Goal: Use online tool/utility: Utilize a website feature to perform a specific function

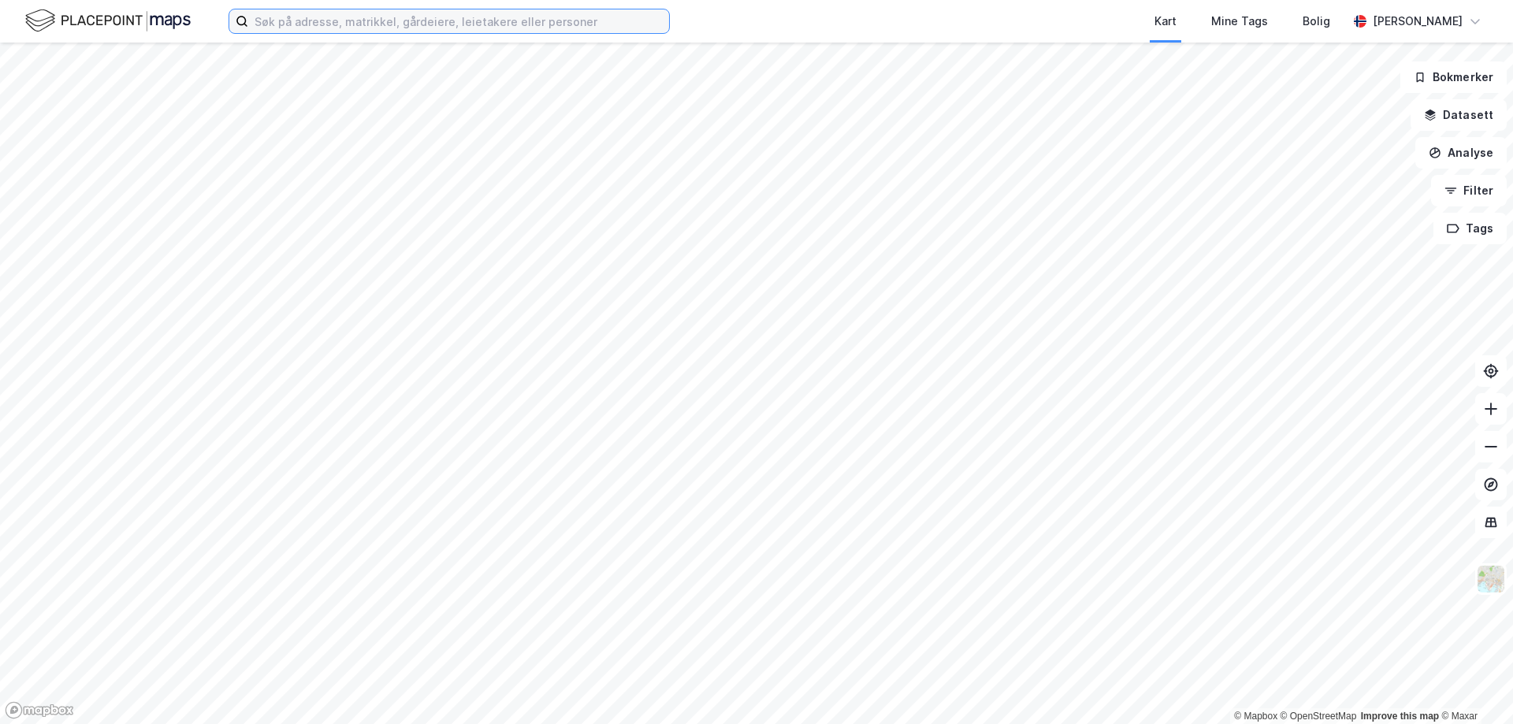
click at [592, 16] on input at bounding box center [458, 21] width 421 height 24
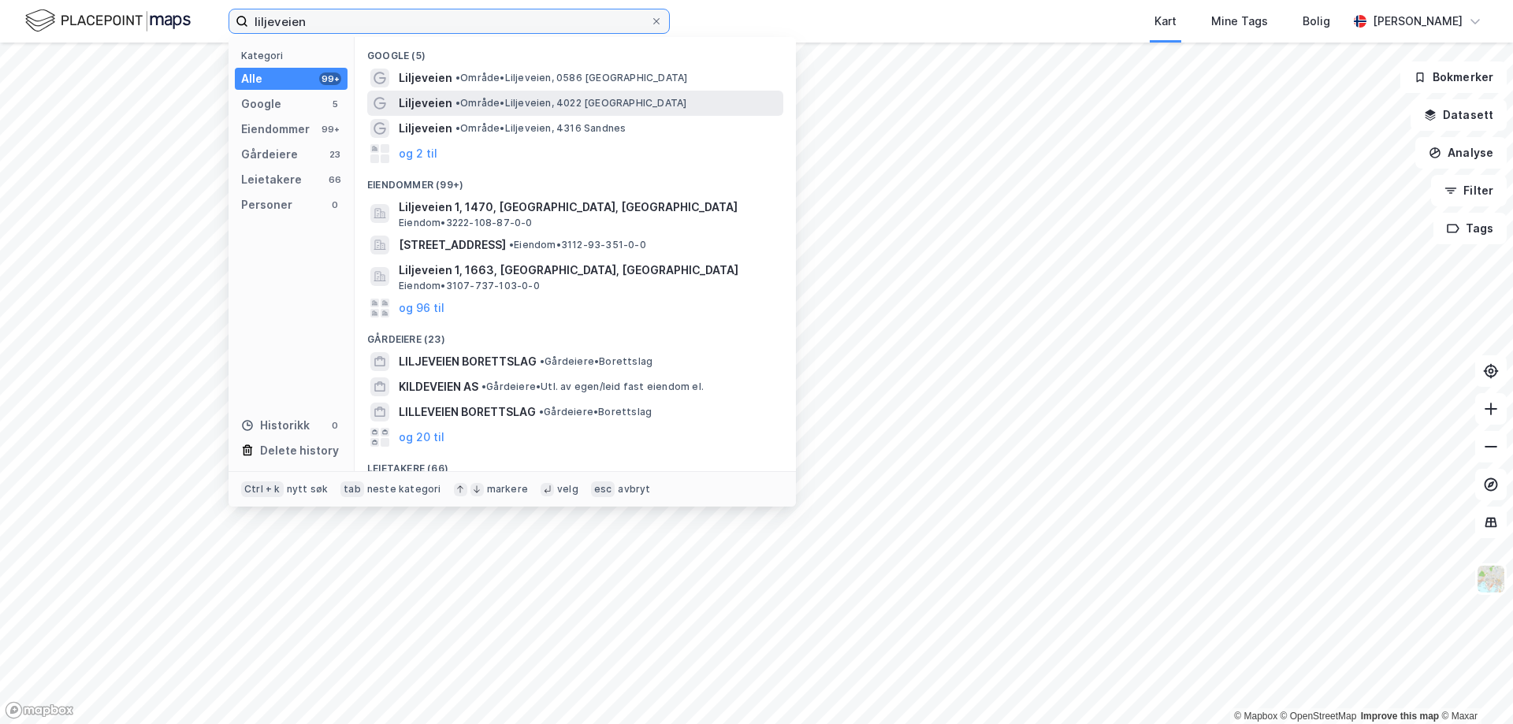
type input "liljeveien"
click at [539, 105] on span "• Område • [STREET_ADDRESS]" at bounding box center [571, 103] width 231 height 13
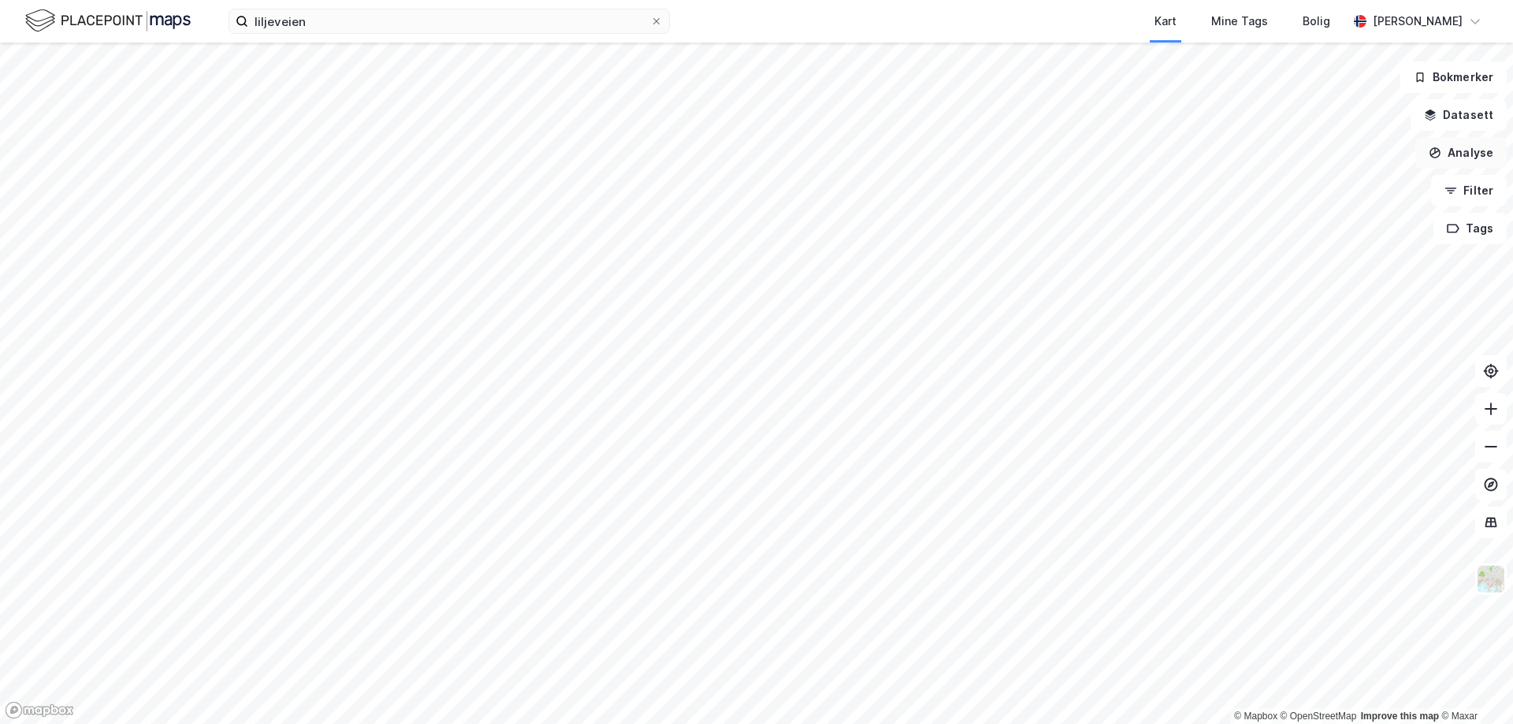
click at [1468, 154] on button "Analyse" at bounding box center [1461, 153] width 91 height 32
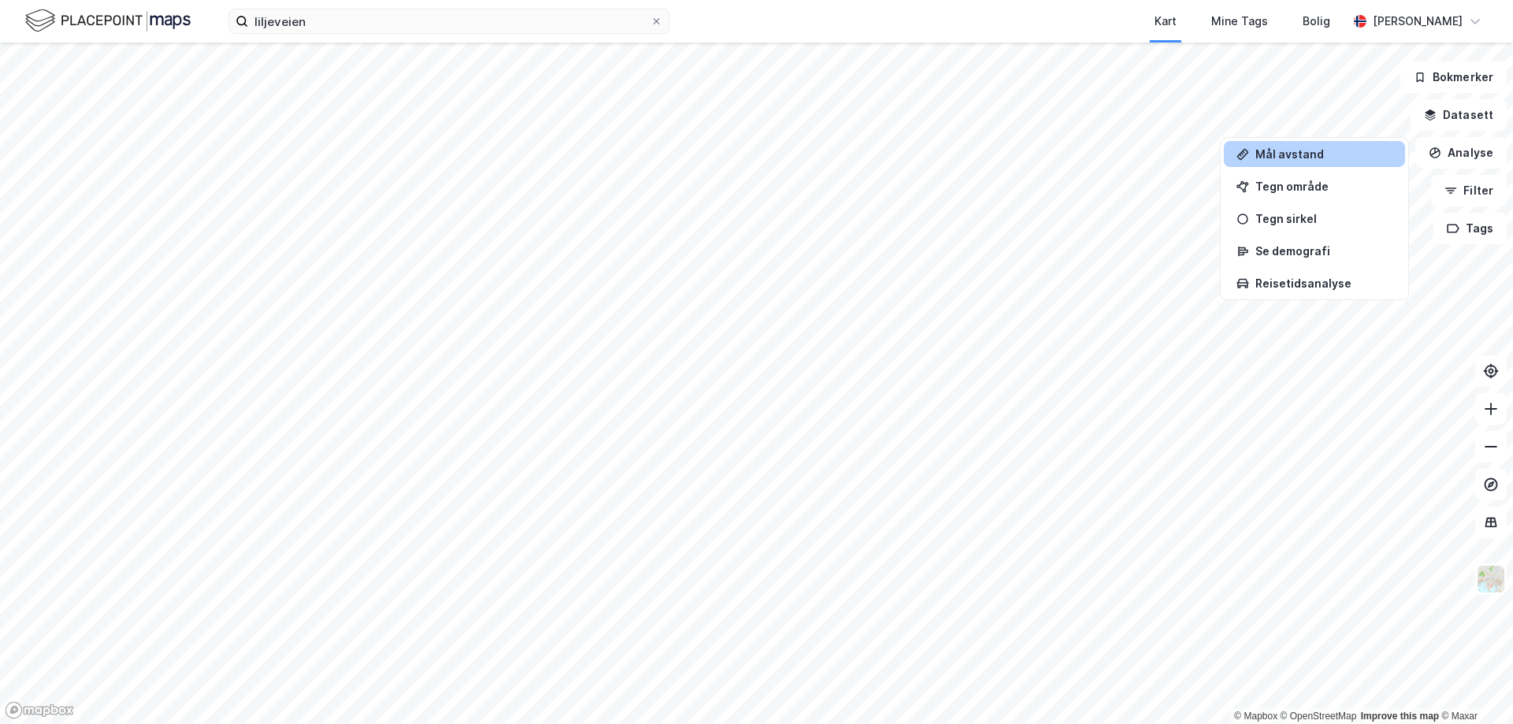
click at [1341, 156] on div "Mål avstand" at bounding box center [1324, 153] width 137 height 13
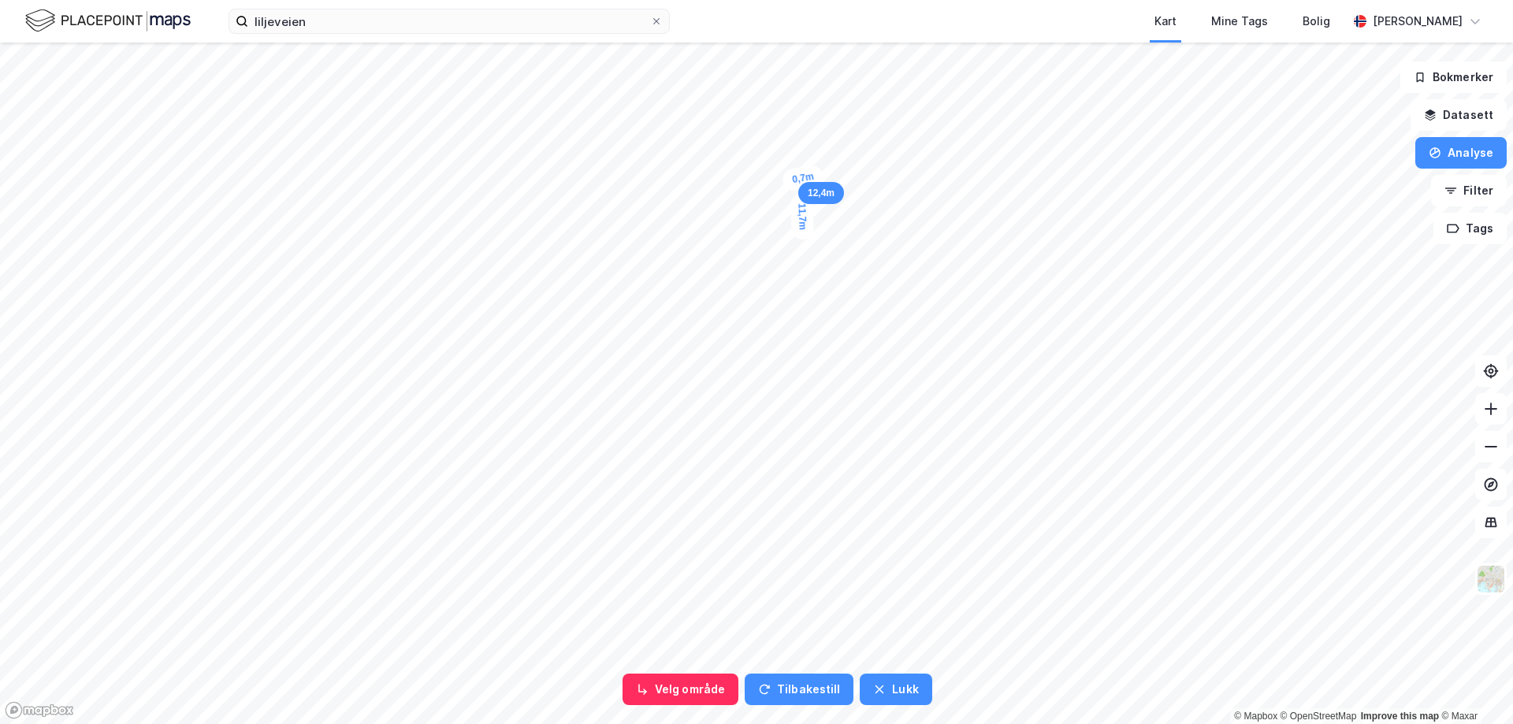
click at [804, 178] on div "0,7m" at bounding box center [802, 178] width 43 height 28
